Goal: Find specific page/section: Locate a particular part of the current website

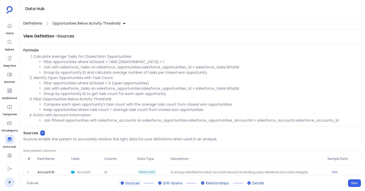
click at [32, 24] on span "Definitions" at bounding box center [32, 23] width 19 height 5
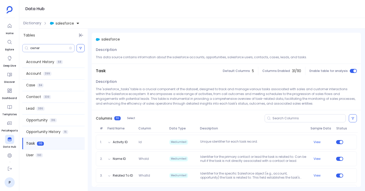
scroll to position [1303, 0]
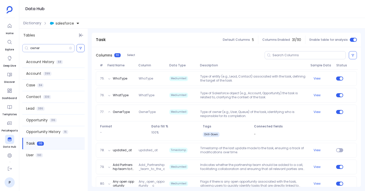
click at [41, 46] on input "owner" at bounding box center [49, 48] width 39 height 4
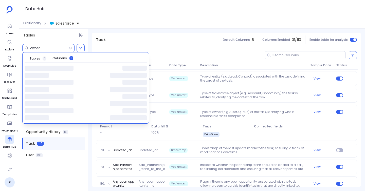
click at [41, 46] on input "owner" at bounding box center [49, 48] width 39 height 4
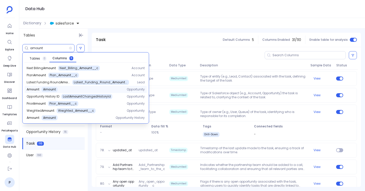
type input "amount"
click at [57, 90] on div "Amount Amount" at bounding box center [73, 89] width 92 height 5
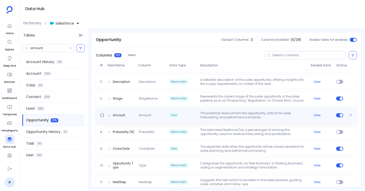
scroll to position [137, 0]
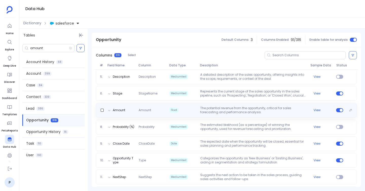
click at [259, 105] on div "Amount Amount Float The potential revenue from the opportunity, critical for sa…" at bounding box center [226, 110] width 261 height 15
